Goal: Task Accomplishment & Management: Manage account settings

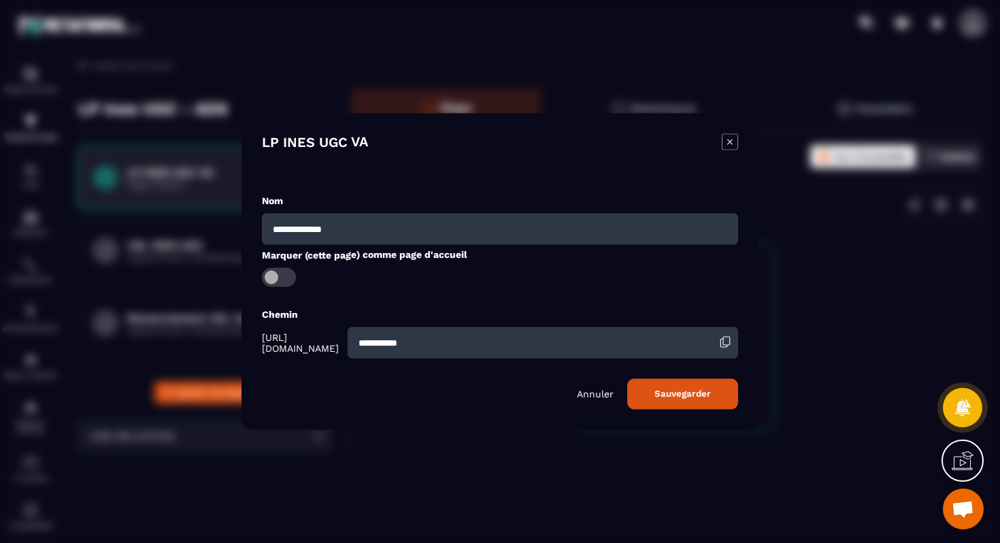
scroll to position [4382, 0]
click at [467, 163] on div "LP INES UGC VA" at bounding box center [500, 153] width 476 height 39
click at [876, 268] on div "Modal window" at bounding box center [500, 271] width 1000 height 543
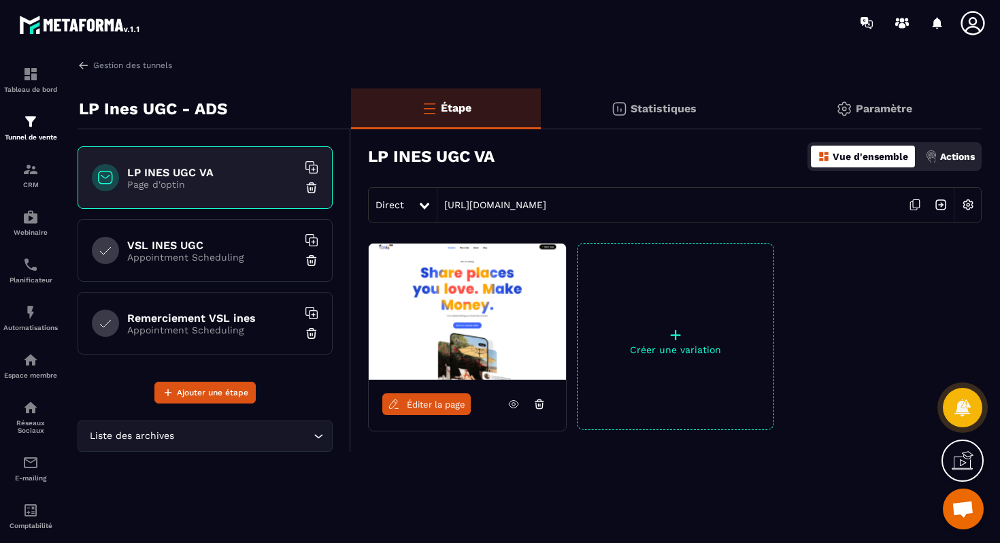
click at [882, 106] on p "Paramètre" at bounding box center [884, 108] width 56 height 13
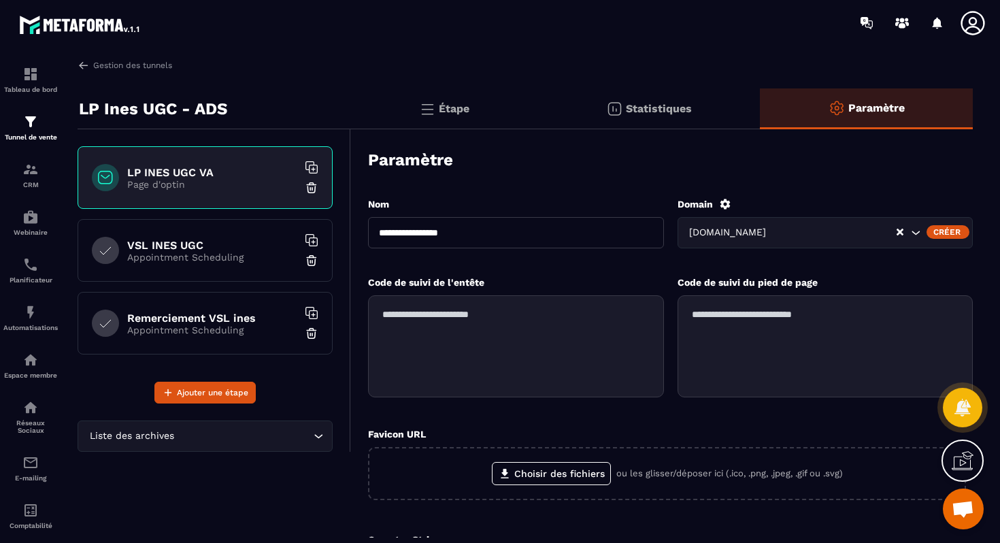
click at [913, 235] on icon "Search for option" at bounding box center [916, 233] width 14 height 14
click at [812, 193] on div "**********" at bounding box center [670, 422] width 605 height 476
click at [538, 120] on div "Étape" at bounding box center [649, 108] width 222 height 41
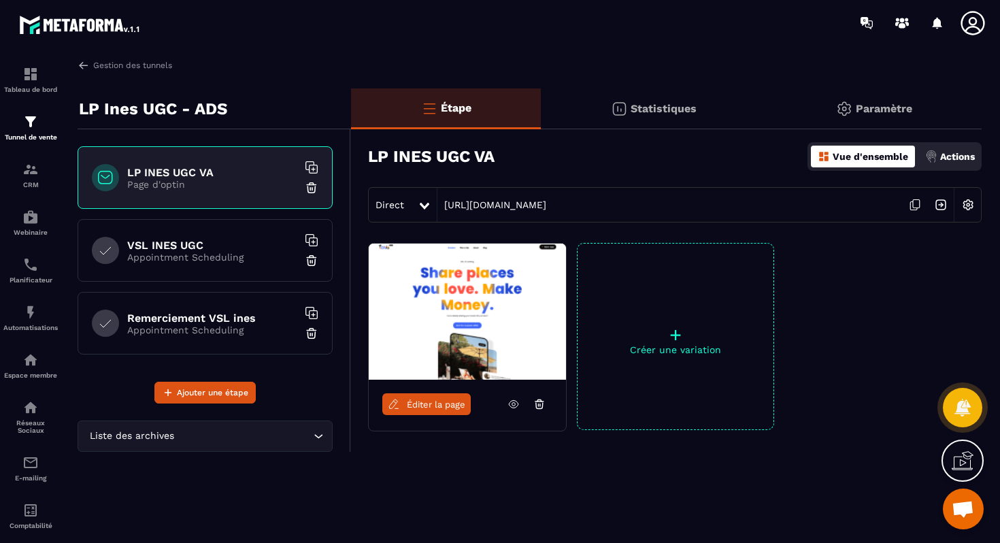
click at [948, 206] on img at bounding box center [941, 205] width 26 height 26
click at [854, 106] on div "Paramètre" at bounding box center [874, 108] width 216 height 41
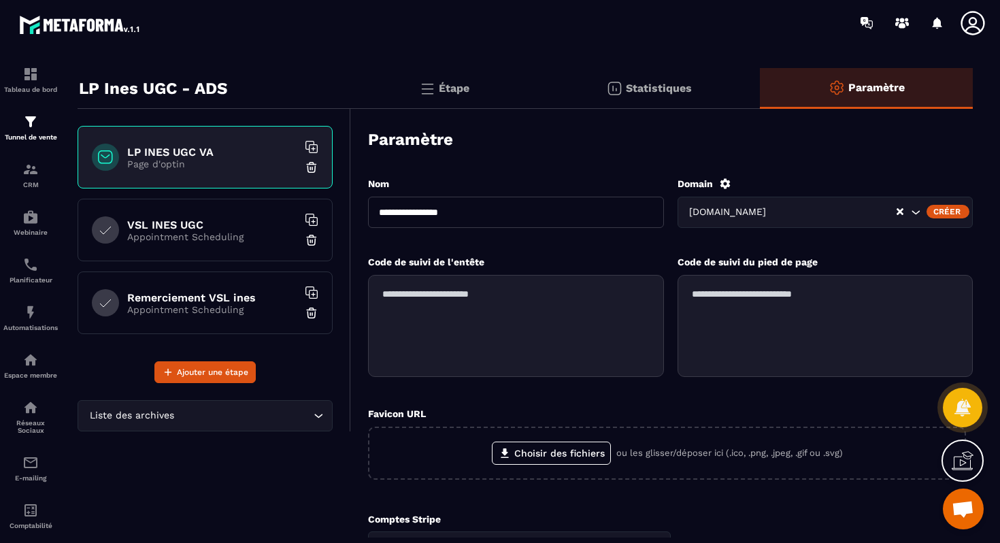
scroll to position [20, 0]
click at [467, 94] on p "Étape" at bounding box center [454, 88] width 31 height 13
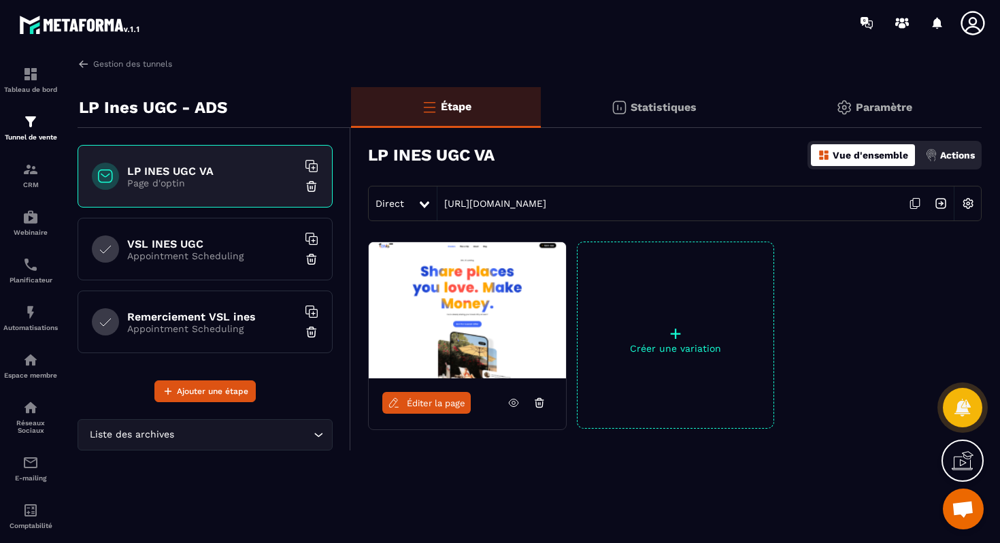
click at [977, 205] on img at bounding box center [968, 204] width 26 height 26
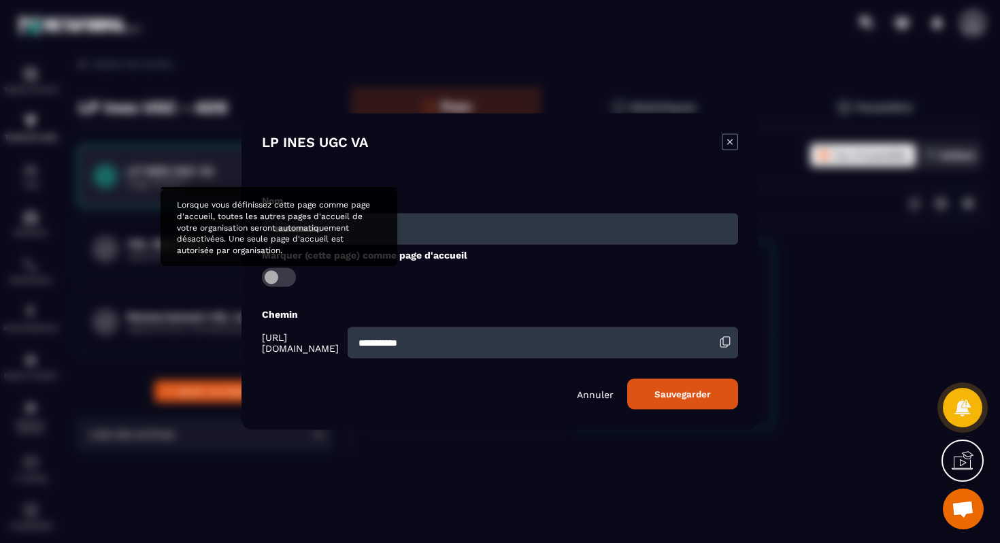
click at [278, 280] on span "Modal window" at bounding box center [279, 277] width 34 height 19
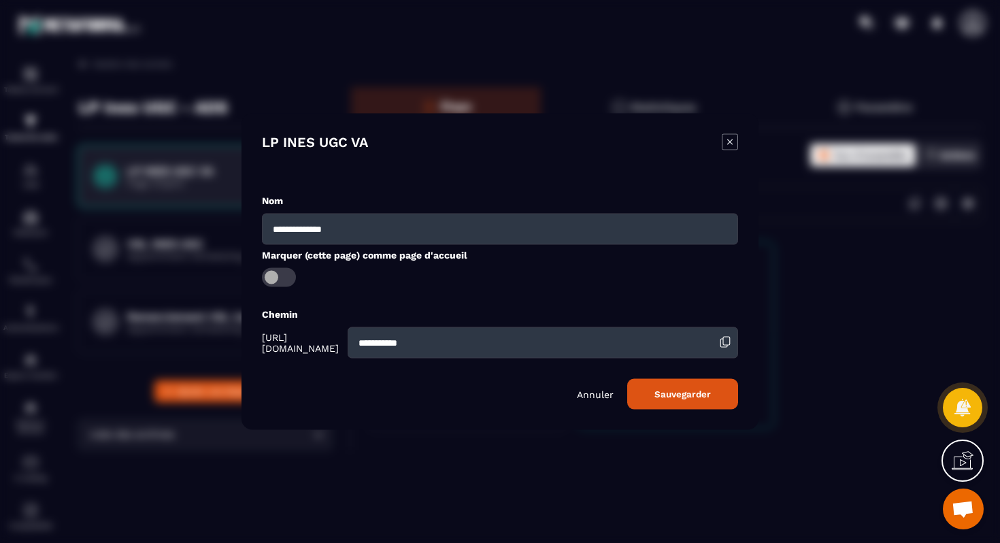
drag, startPoint x: 543, startPoint y: 354, endPoint x: 407, endPoint y: 341, distance: 136.7
click at [407, 341] on div "**********" at bounding box center [500, 342] width 476 height 31
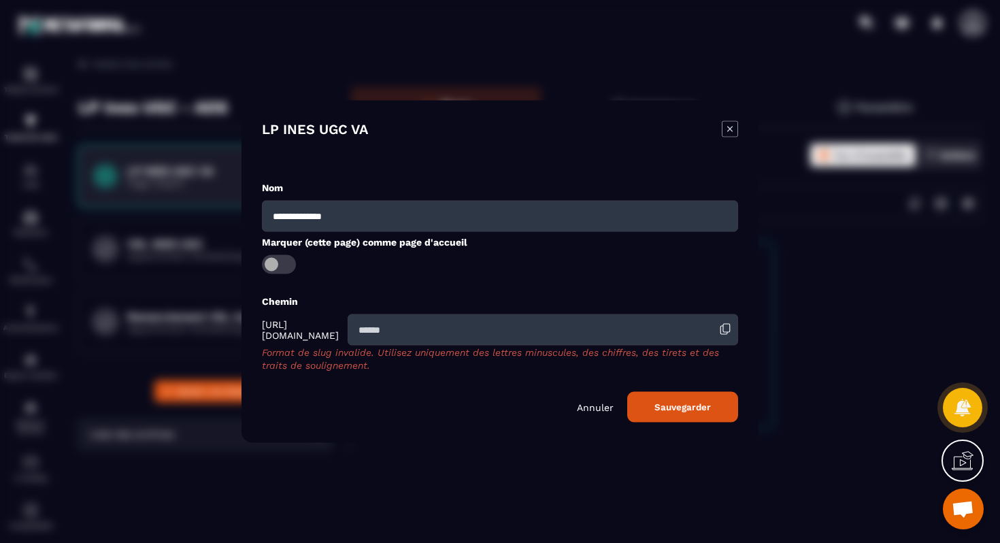
click at [505, 369] on div "**********" at bounding box center [500, 302] width 476 height 242
click at [691, 399] on button "Sauvegarder" at bounding box center [682, 407] width 111 height 31
click at [644, 407] on button "Sauvegarder" at bounding box center [682, 407] width 111 height 31
click at [588, 404] on p "Annuler" at bounding box center [595, 406] width 37 height 11
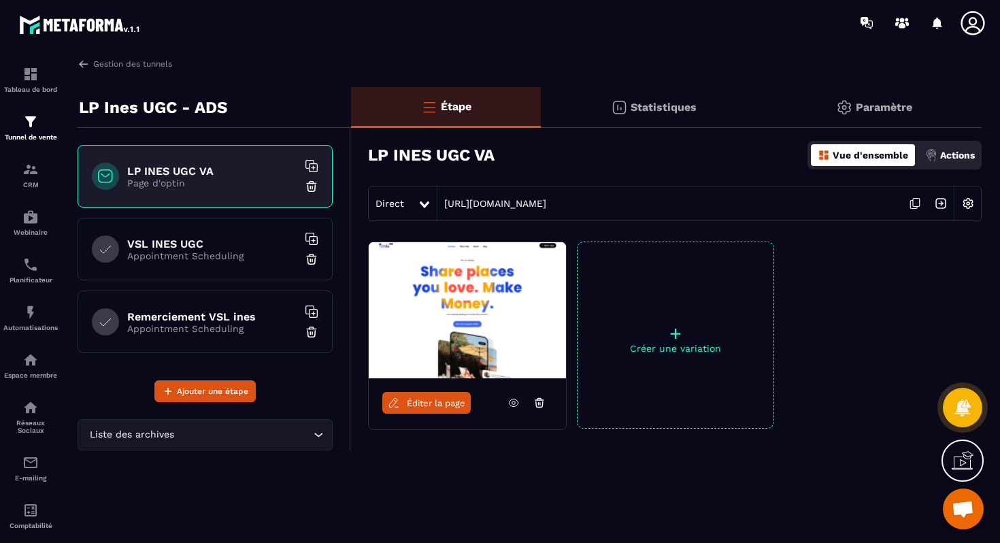
click at [906, 203] on icon at bounding box center [915, 204] width 26 height 26
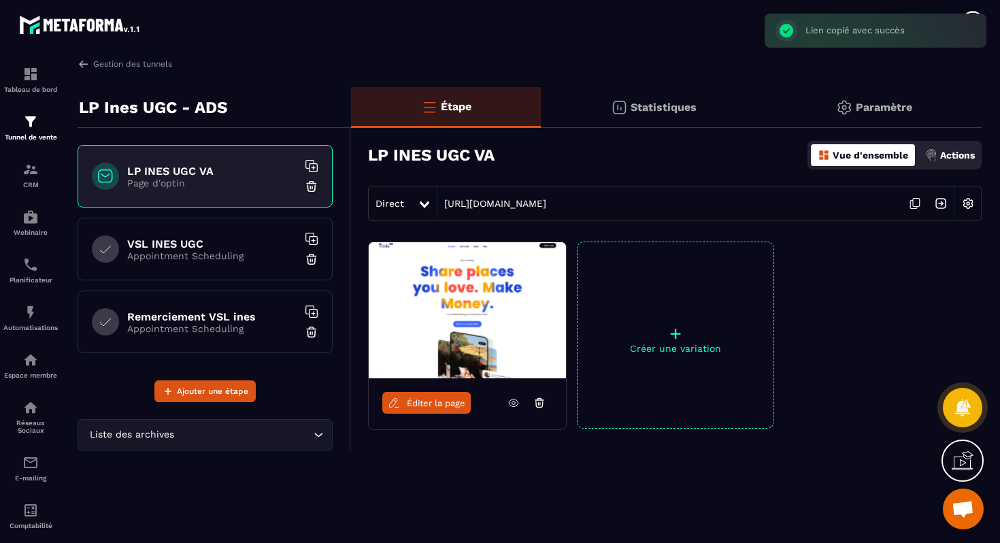
click at [976, 205] on img at bounding box center [968, 204] width 26 height 26
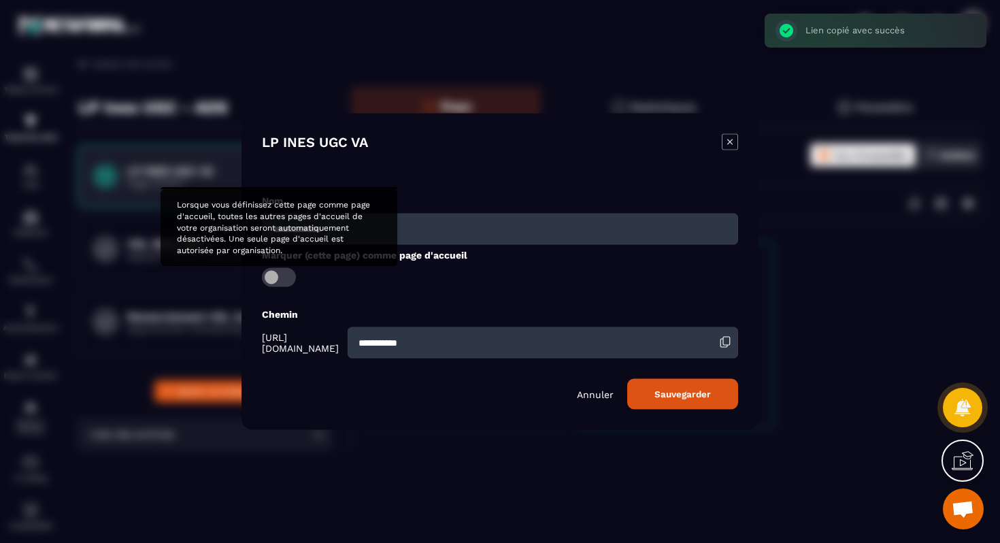
click at [280, 283] on span "Modal window" at bounding box center [279, 277] width 34 height 19
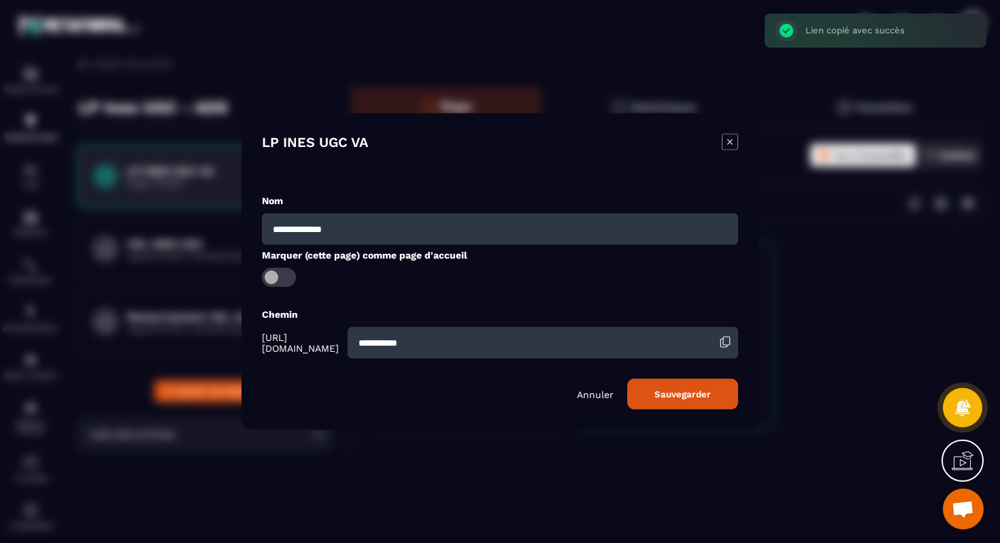
click at [280, 283] on span "Modal window" at bounding box center [279, 277] width 34 height 19
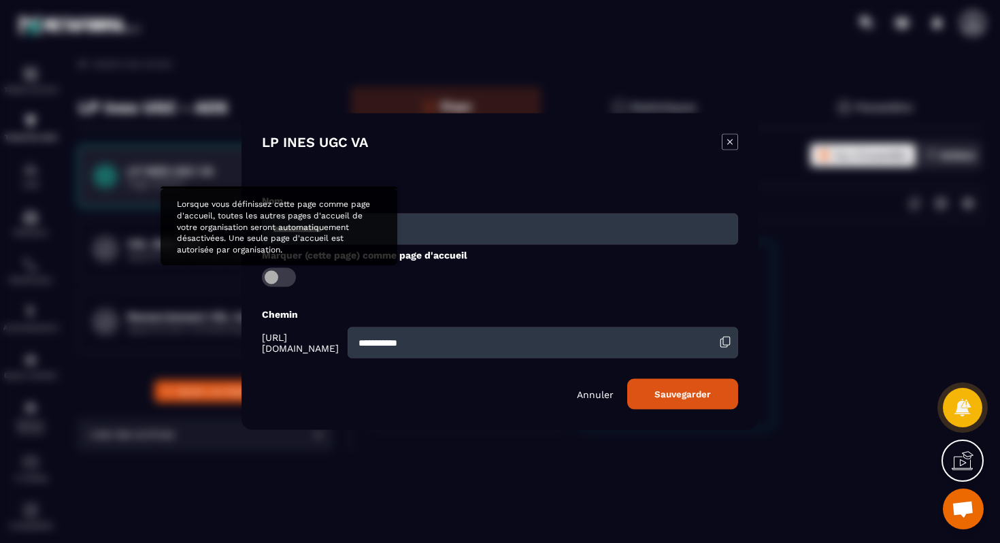
click at [272, 278] on span "Modal window" at bounding box center [279, 277] width 34 height 19
click at [288, 279] on span "Modal window" at bounding box center [279, 277] width 34 height 19
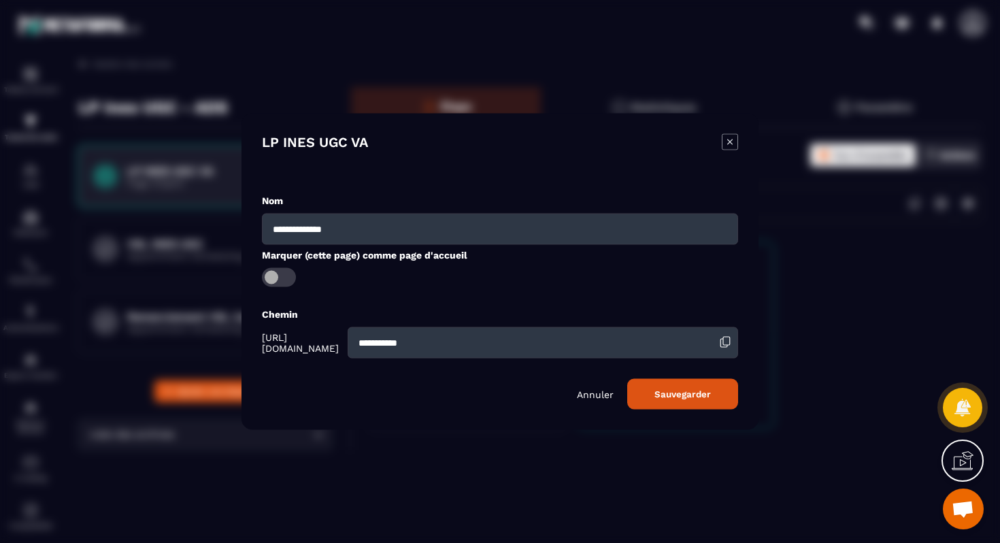
click at [288, 279] on span "Modal window" at bounding box center [279, 277] width 34 height 19
drag, startPoint x: 503, startPoint y: 349, endPoint x: 304, endPoint y: 331, distance: 200.2
click at [304, 331] on div "**********" at bounding box center [500, 342] width 476 height 31
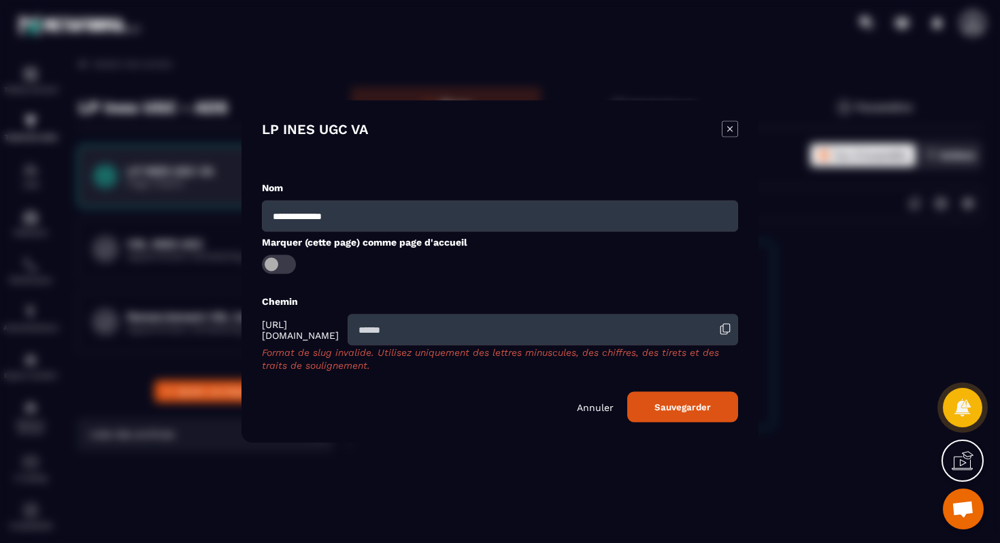
click at [382, 391] on div "**********" at bounding box center [500, 302] width 476 height 242
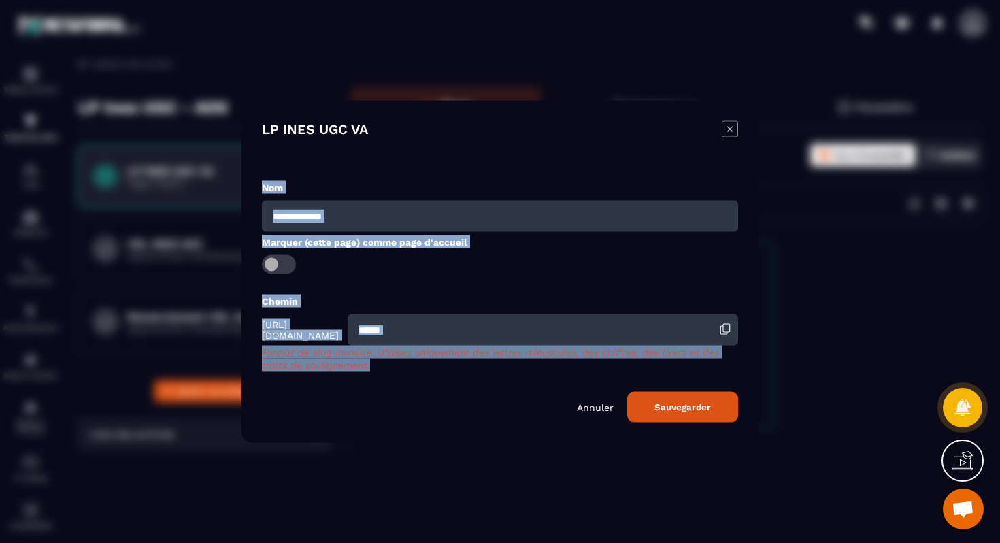
drag, startPoint x: 378, startPoint y: 362, endPoint x: 247, endPoint y: 188, distance: 217.7
click at [247, 188] on div "**********" at bounding box center [500, 272] width 517 height 342
copy div "Nom Marquer (cette page) comme page d'accueil Chemin [URL][DOMAIN_NAME] Format …"
click at [480, 184] on div "Nom" at bounding box center [500, 187] width 476 height 13
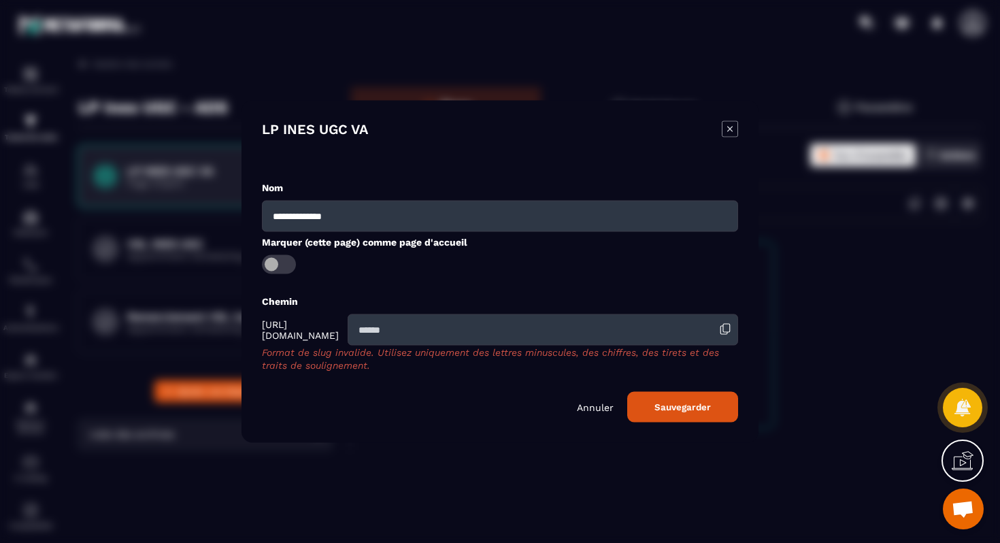
click at [536, 336] on input "Modal window" at bounding box center [543, 329] width 391 height 31
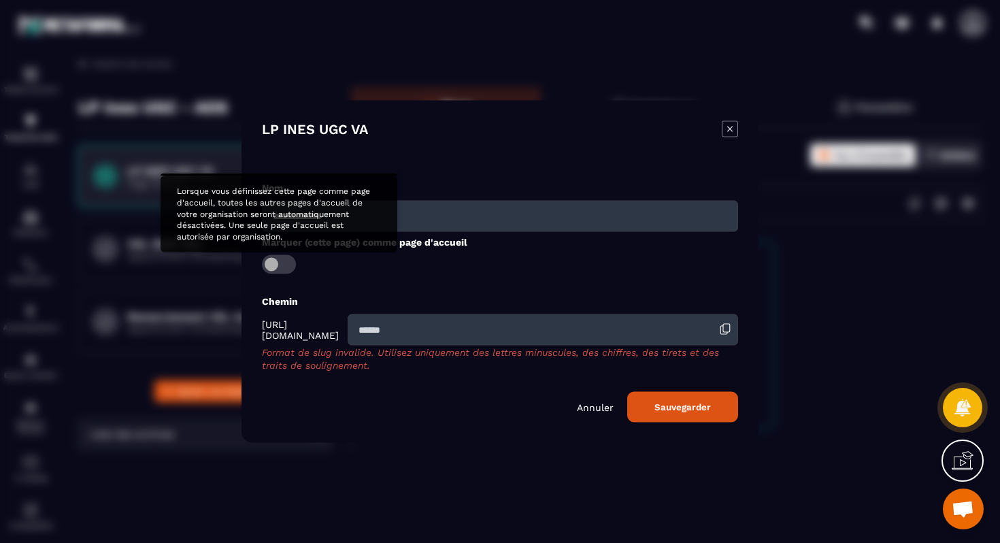
click at [289, 266] on span "Modal window" at bounding box center [279, 264] width 34 height 19
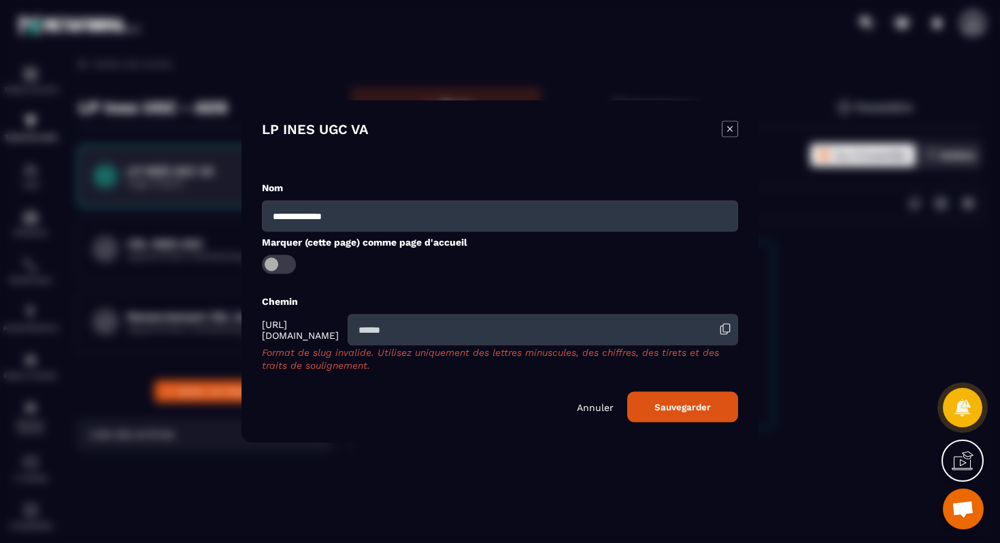
click at [600, 410] on p "Annuler" at bounding box center [595, 406] width 37 height 11
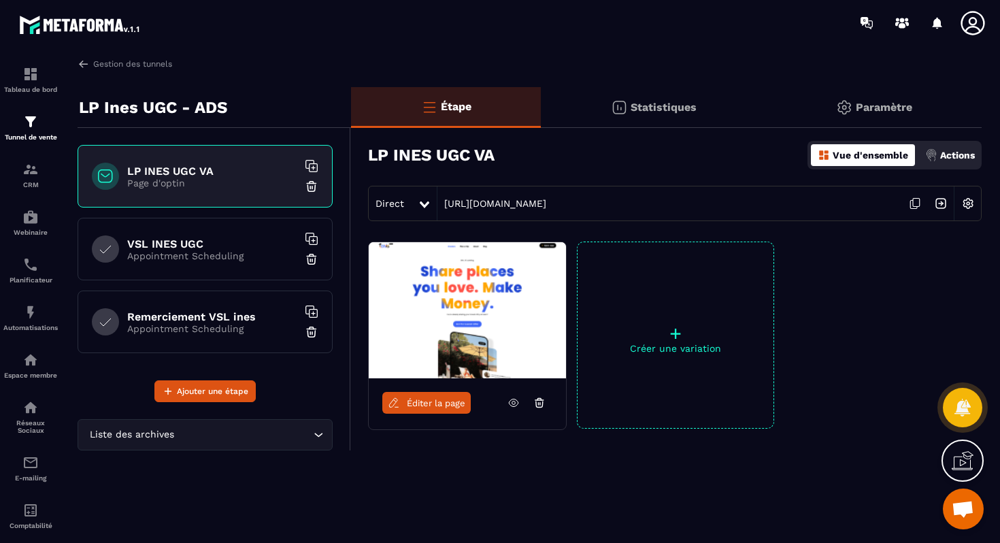
drag, startPoint x: 707, startPoint y: 209, endPoint x: 418, endPoint y: 208, distance: 288.5
click at [418, 208] on div "Direct [URL][DOMAIN_NAME]" at bounding box center [675, 203] width 614 height 35
copy div "[URL][DOMAIN_NAME]"
drag, startPoint x: 916, startPoint y: 199, endPoint x: 895, endPoint y: 195, distance: 21.5
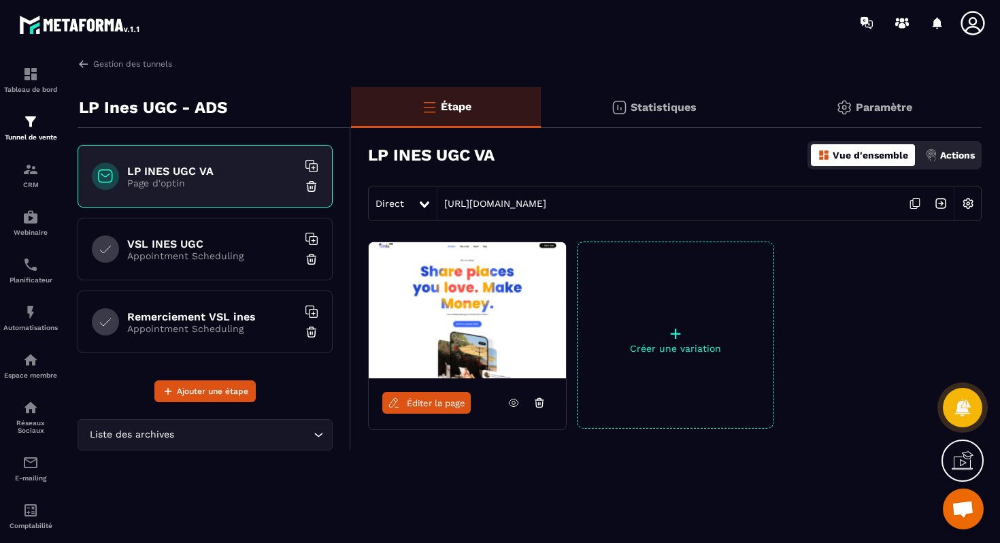
click at [916, 199] on icon at bounding box center [915, 204] width 26 height 26
click at [43, 178] on div "CRM" at bounding box center [30, 174] width 54 height 27
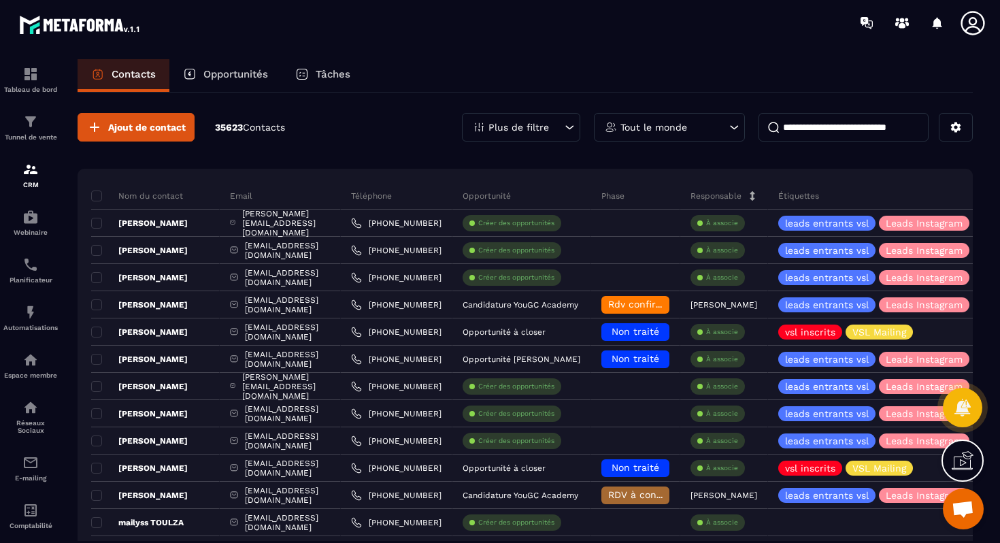
click at [815, 125] on input at bounding box center [844, 127] width 170 height 29
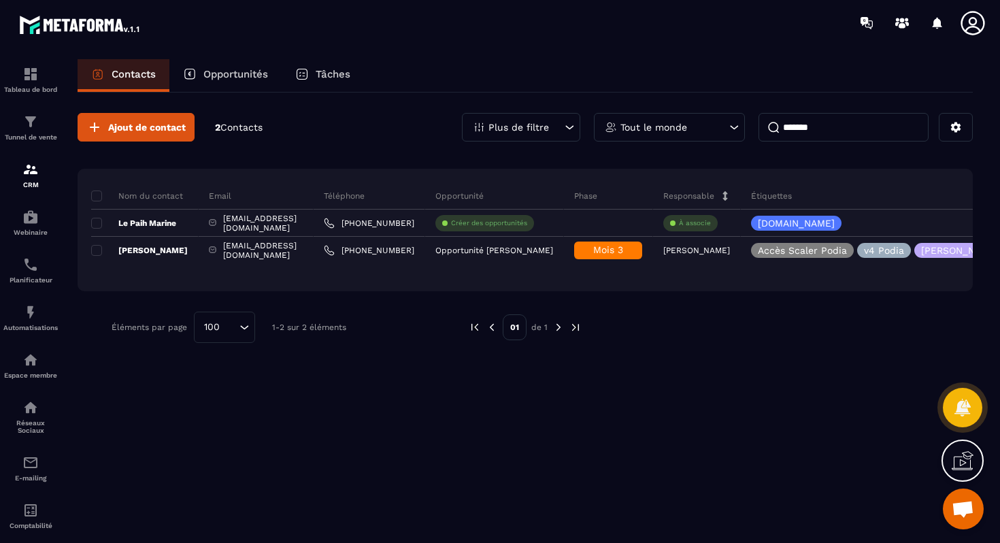
type input "*******"
click at [245, 81] on div "Opportunités" at bounding box center [225, 75] width 112 height 33
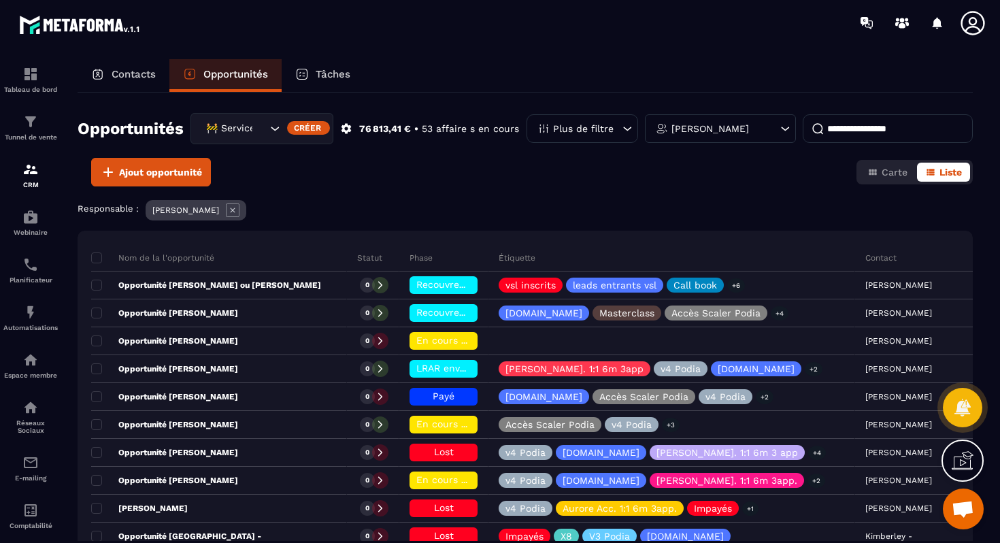
click at [846, 127] on input at bounding box center [888, 128] width 170 height 29
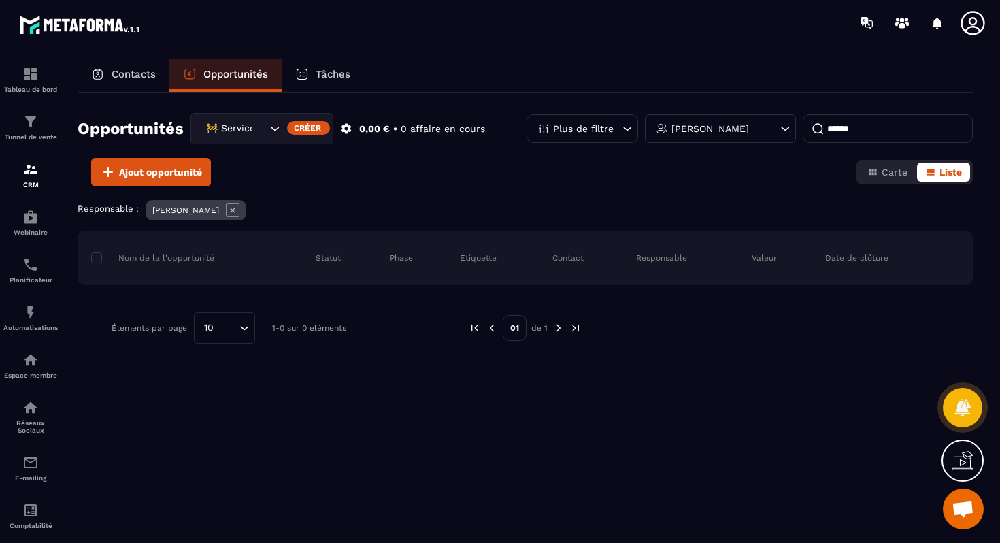
click at [835, 129] on input "******" at bounding box center [888, 128] width 170 height 29
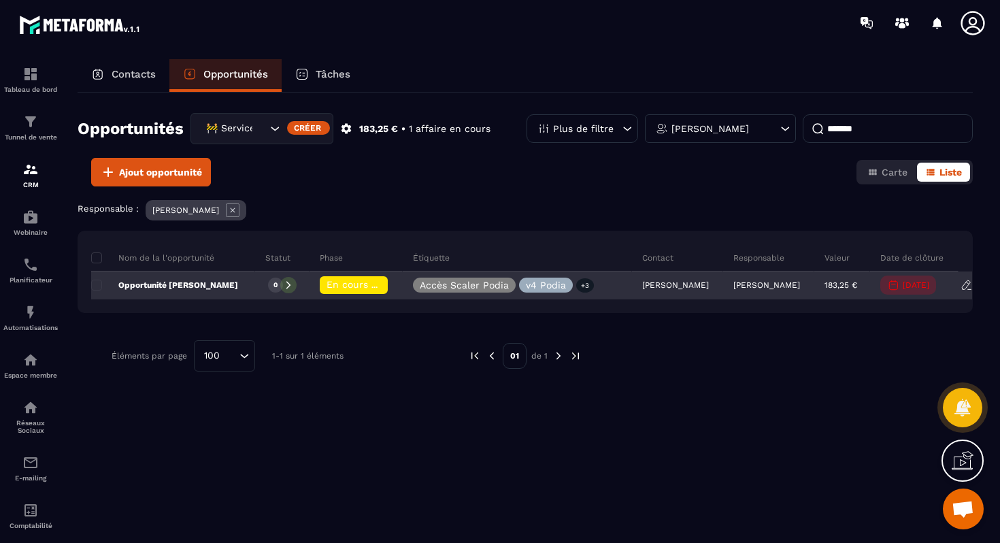
type input "*******"
click at [191, 284] on p "Opportunité [PERSON_NAME]" at bounding box center [164, 285] width 147 height 11
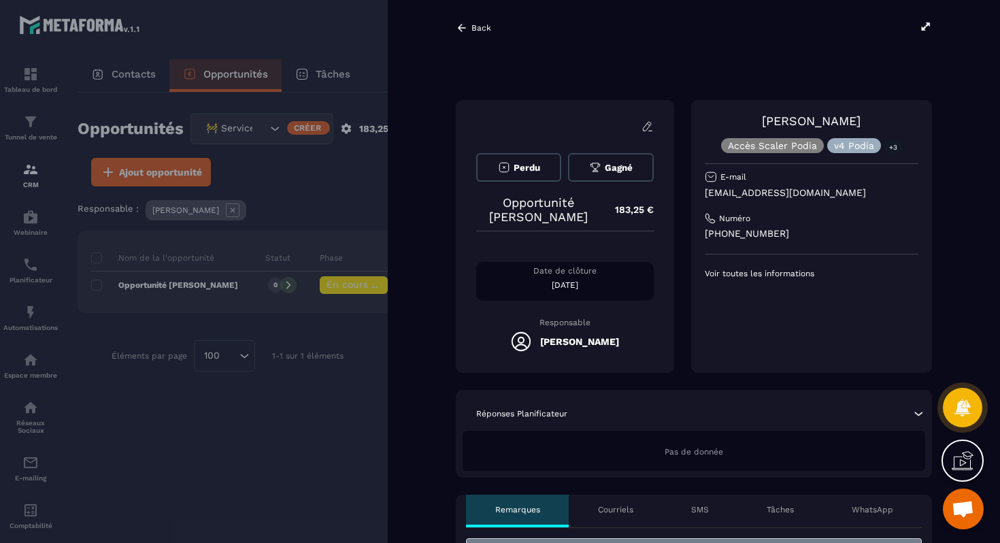
scroll to position [0, 17]
